Goal: Information Seeking & Learning: Learn about a topic

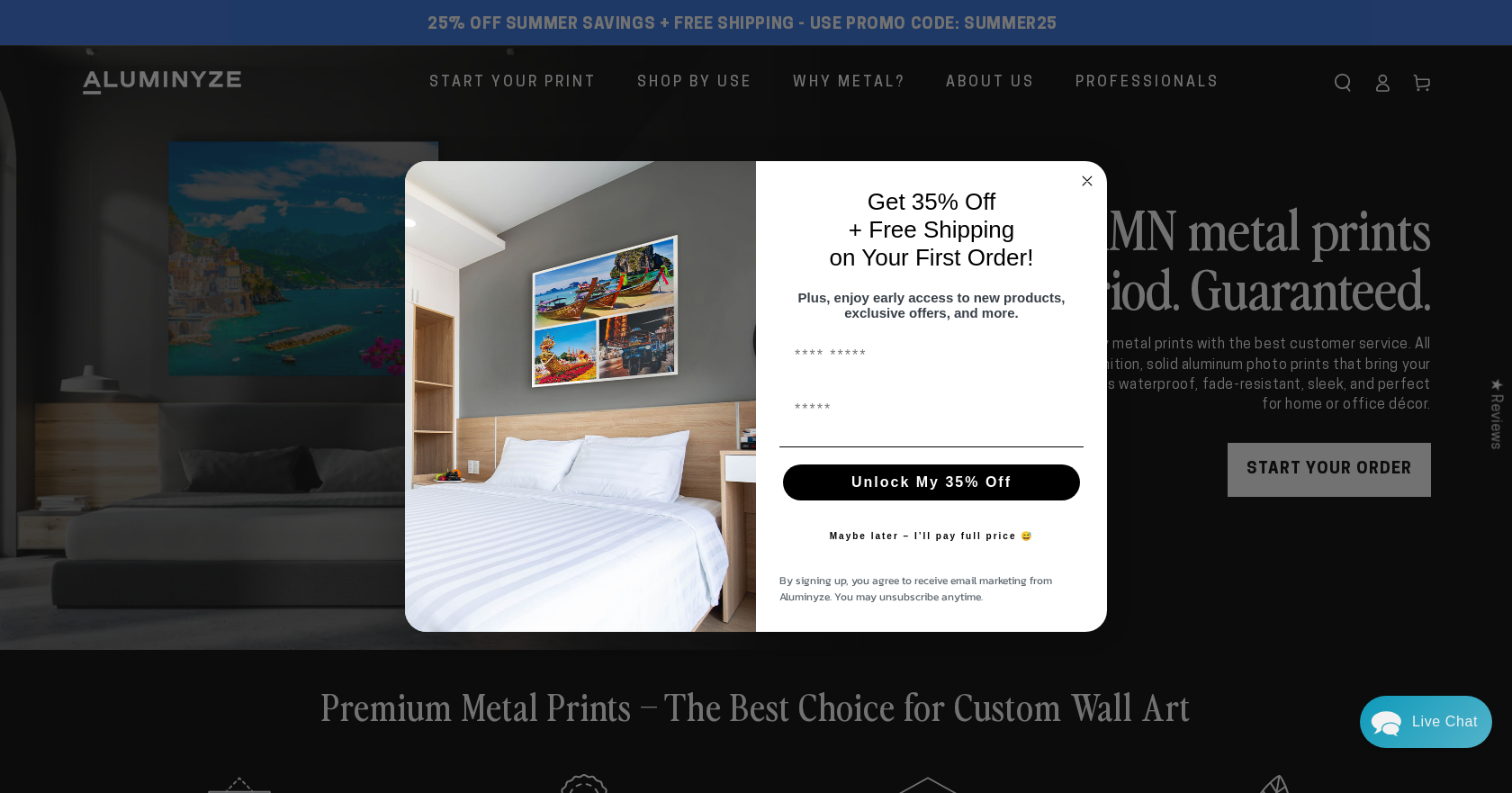
drag, startPoint x: 1196, startPoint y: 228, endPoint x: 1348, endPoint y: 230, distance: 152.0
click at [1088, 177] on icon "Close dialog" at bounding box center [1087, 181] width 9 height 9
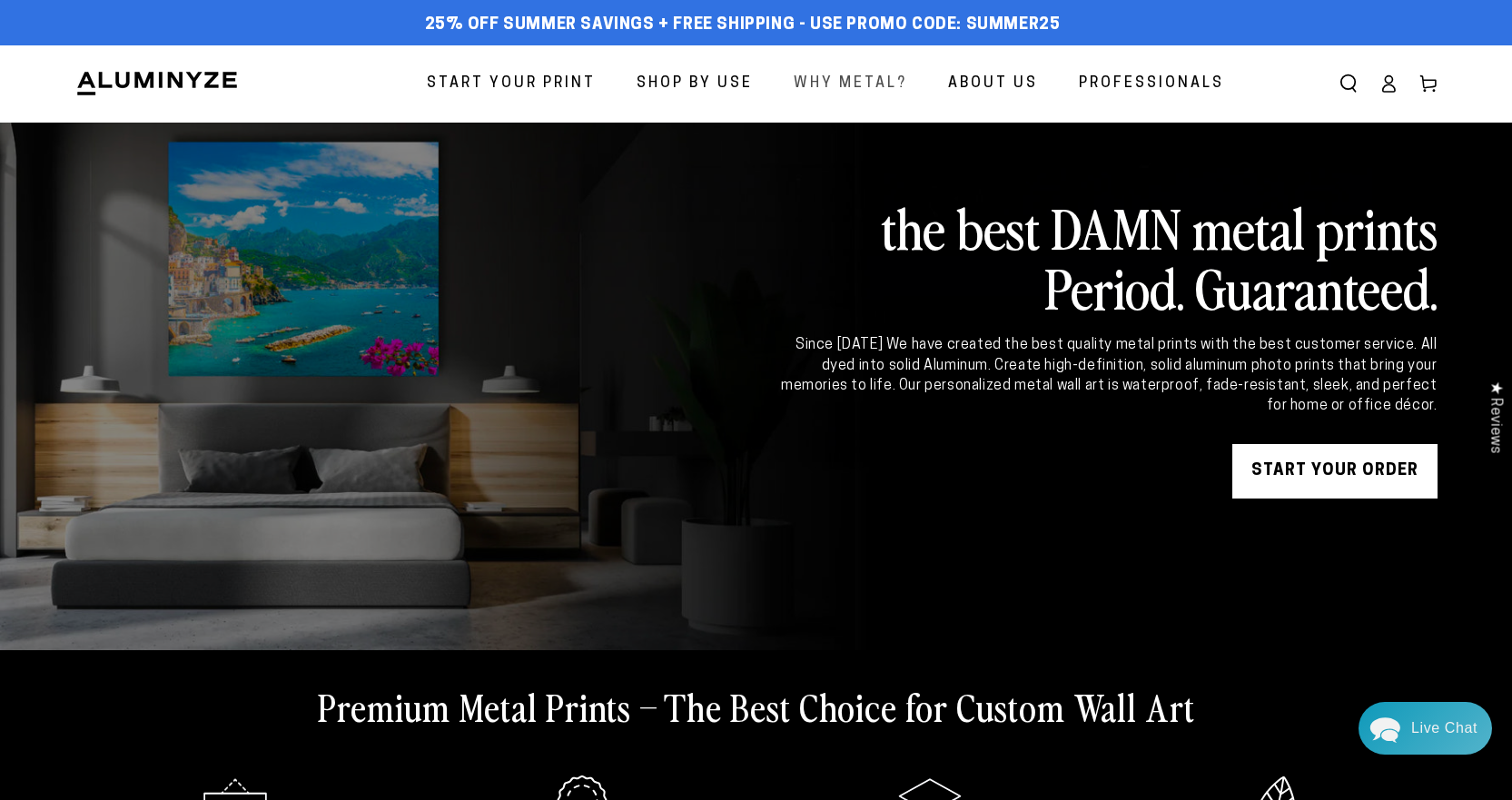
click at [841, 84] on span "Why Metal?" at bounding box center [851, 84] width 114 height 26
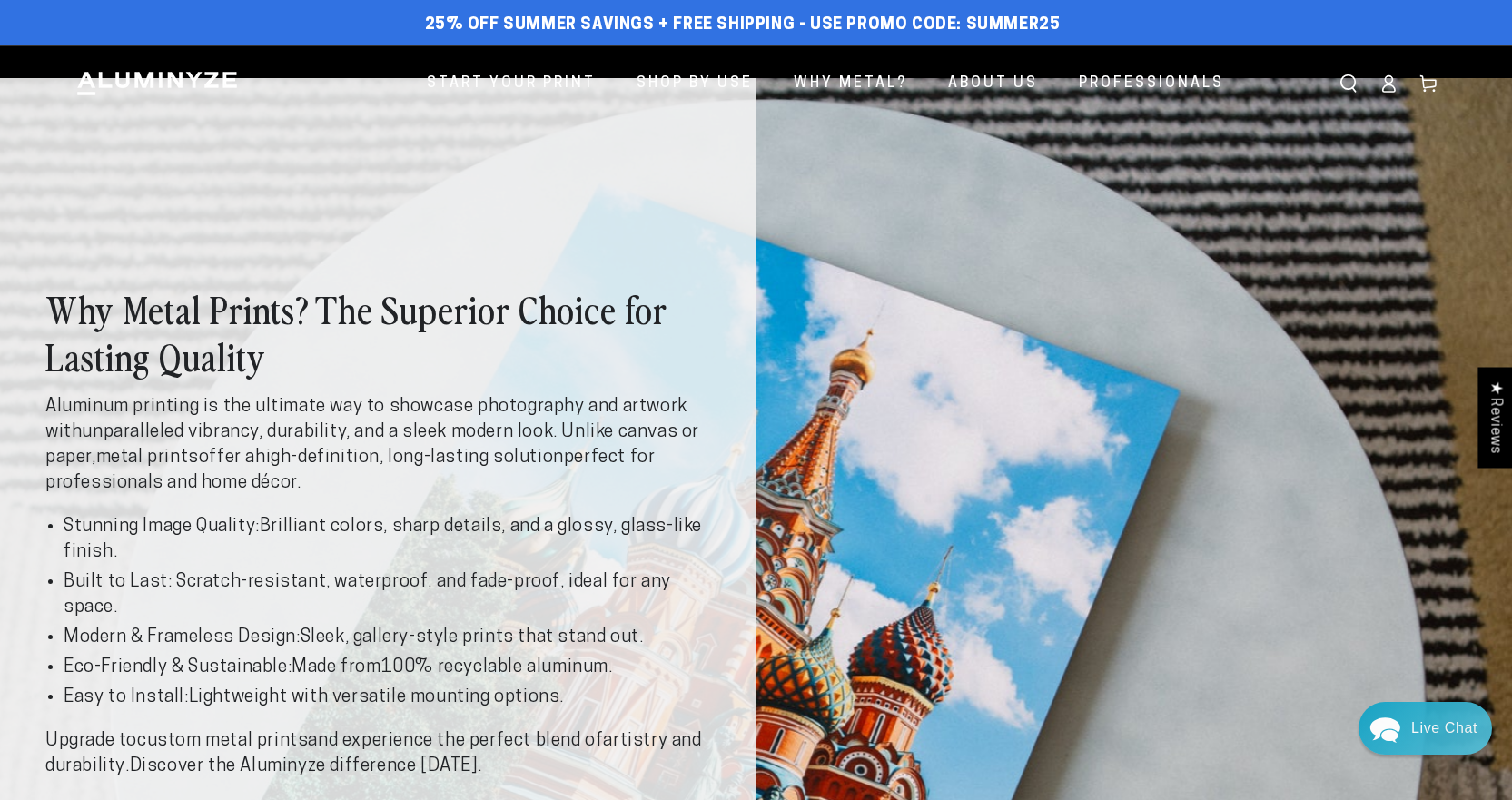
drag, startPoint x: 862, startPoint y: 276, endPoint x: 692, endPoint y: 146, distance: 214.0
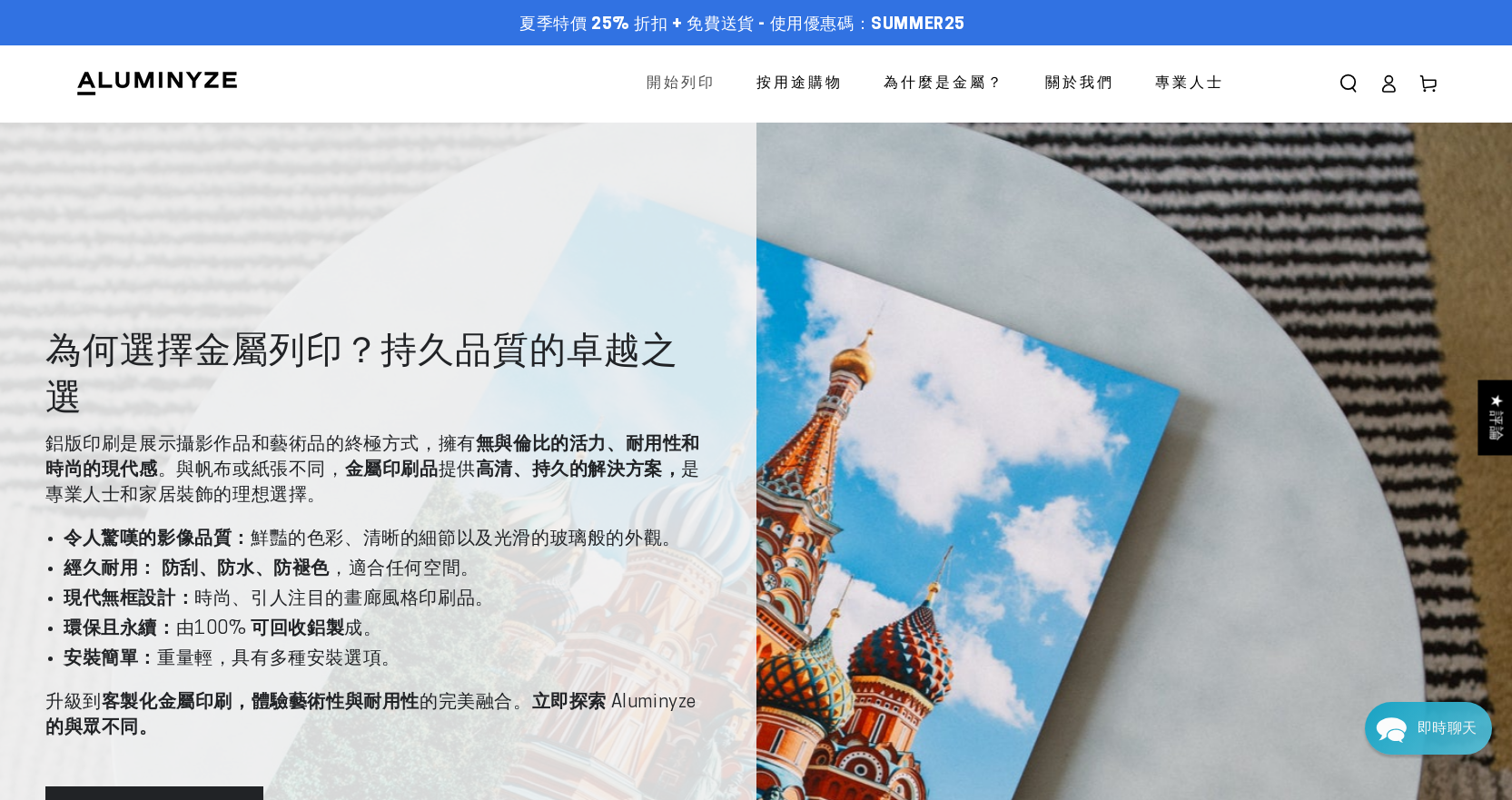
click at [688, 87] on font "開始列印" at bounding box center [681, 83] width 69 height 14
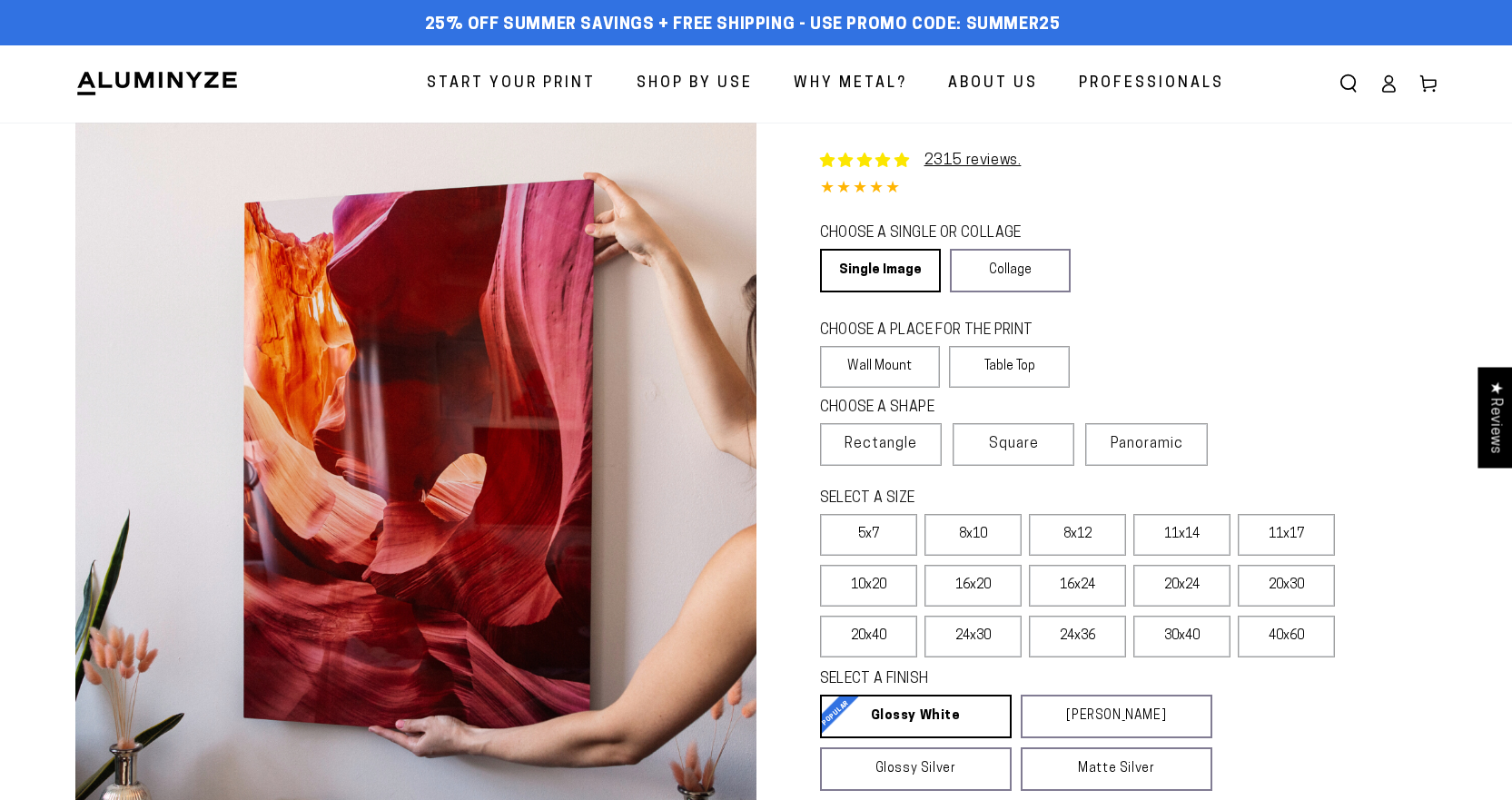
select select "**********"
click at [204, 84] on img at bounding box center [157, 84] width 164 height 27
